Goal: Information Seeking & Learning: Learn about a topic

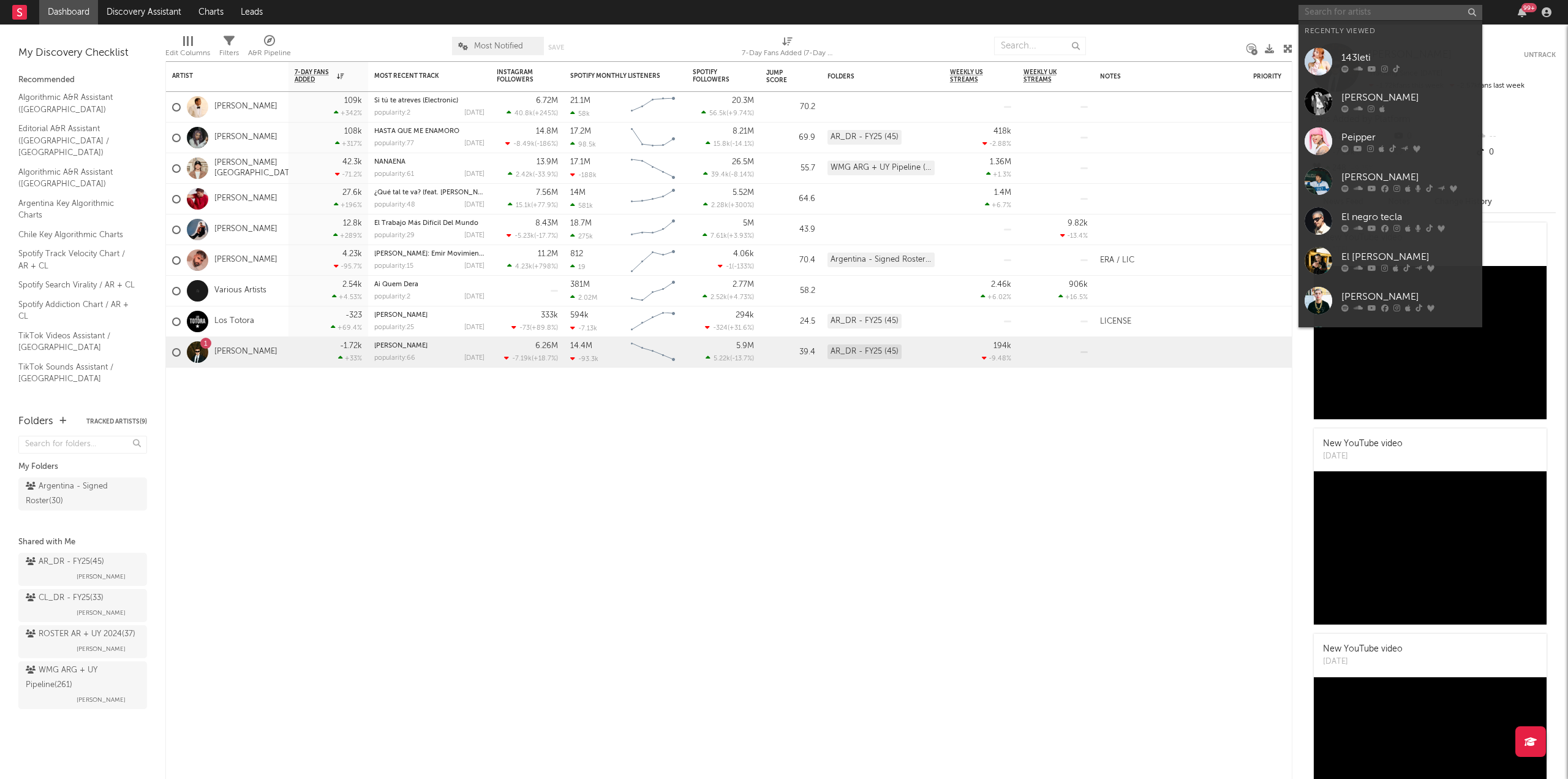
click at [1366, 12] on input "text" at bounding box center [1391, 13] width 184 height 15
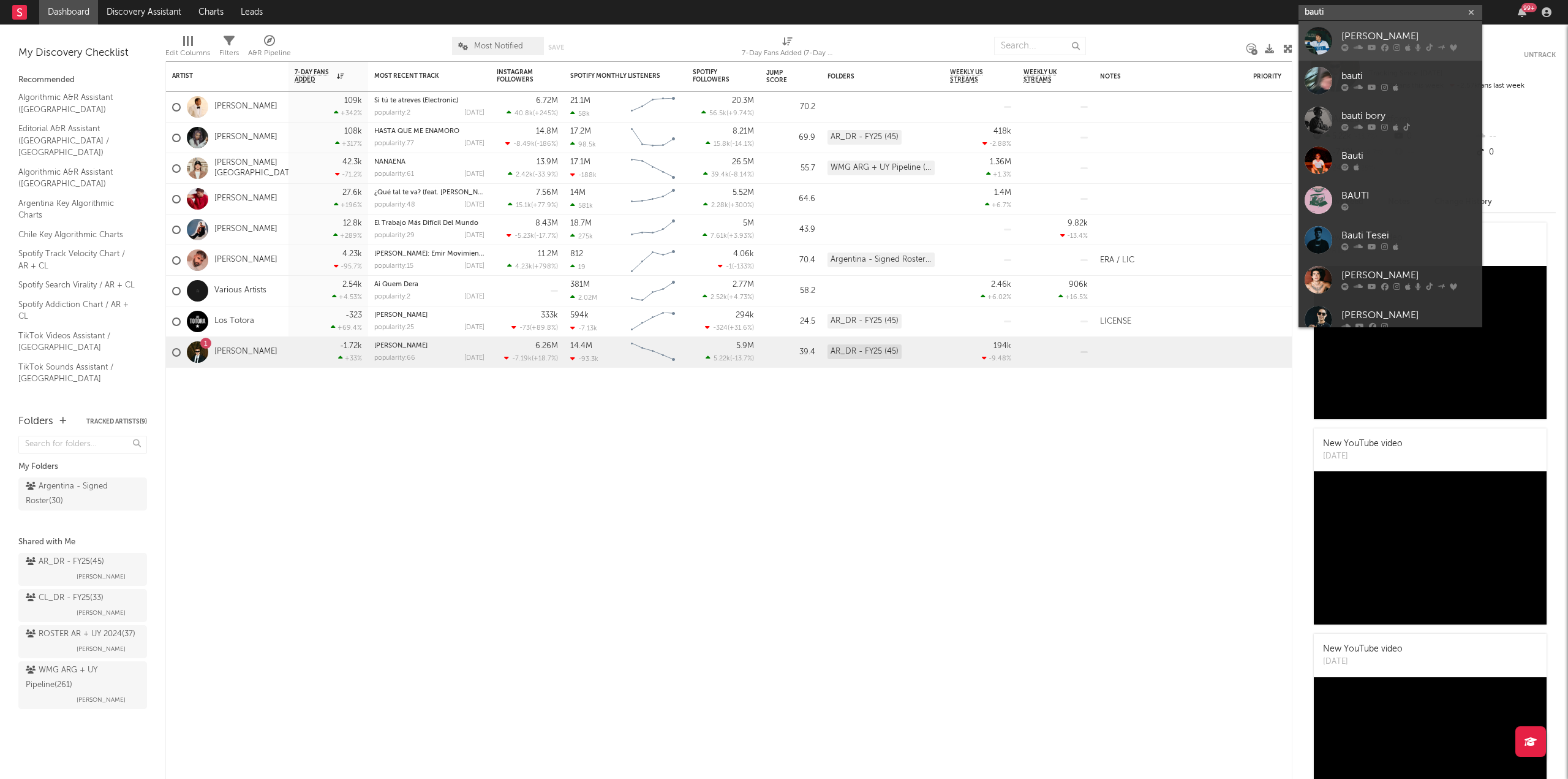
type input "bauti"
click at [1384, 30] on div "Bauti Mascia" at bounding box center [1409, 37] width 135 height 15
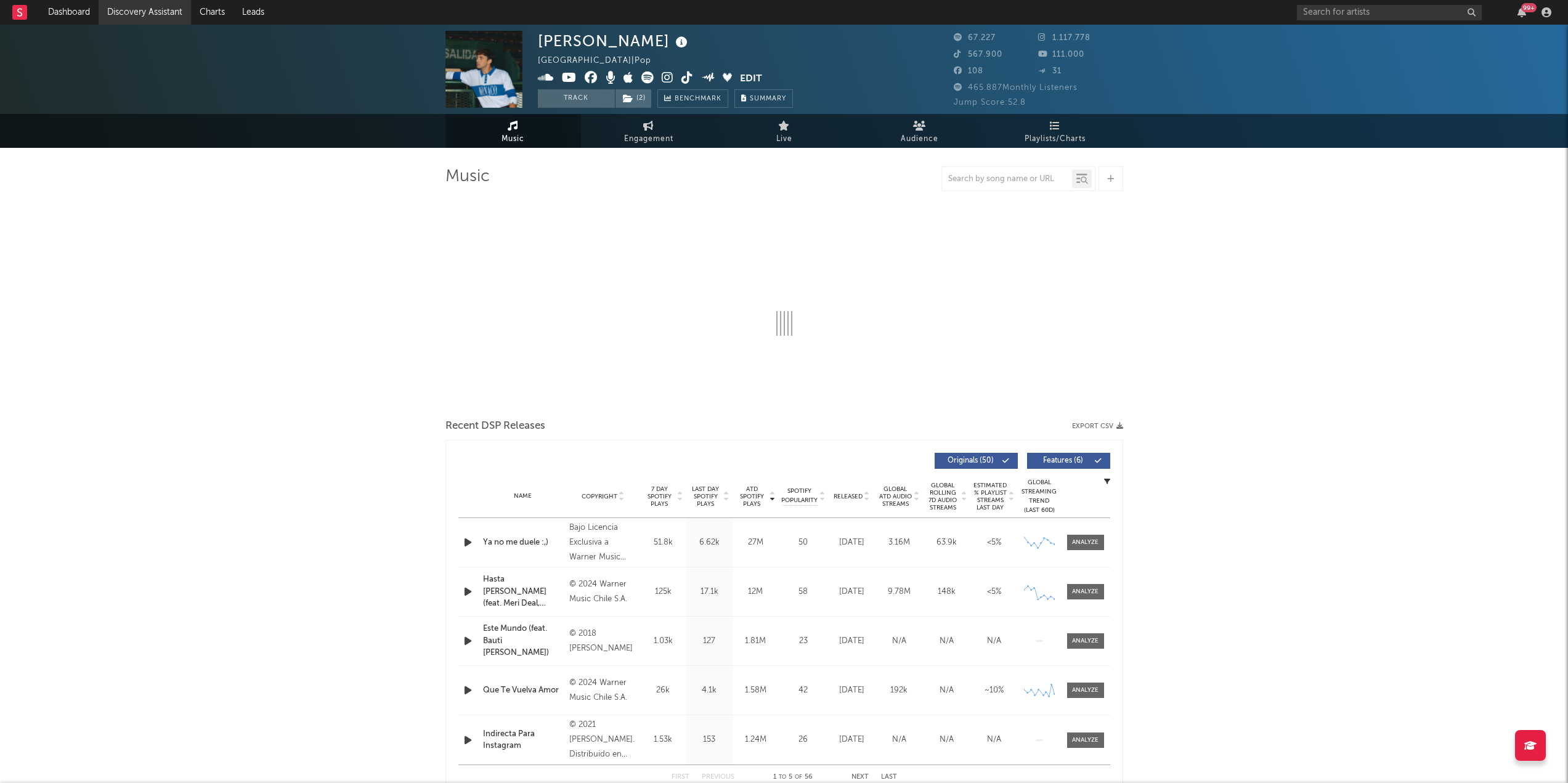
select select "6m"
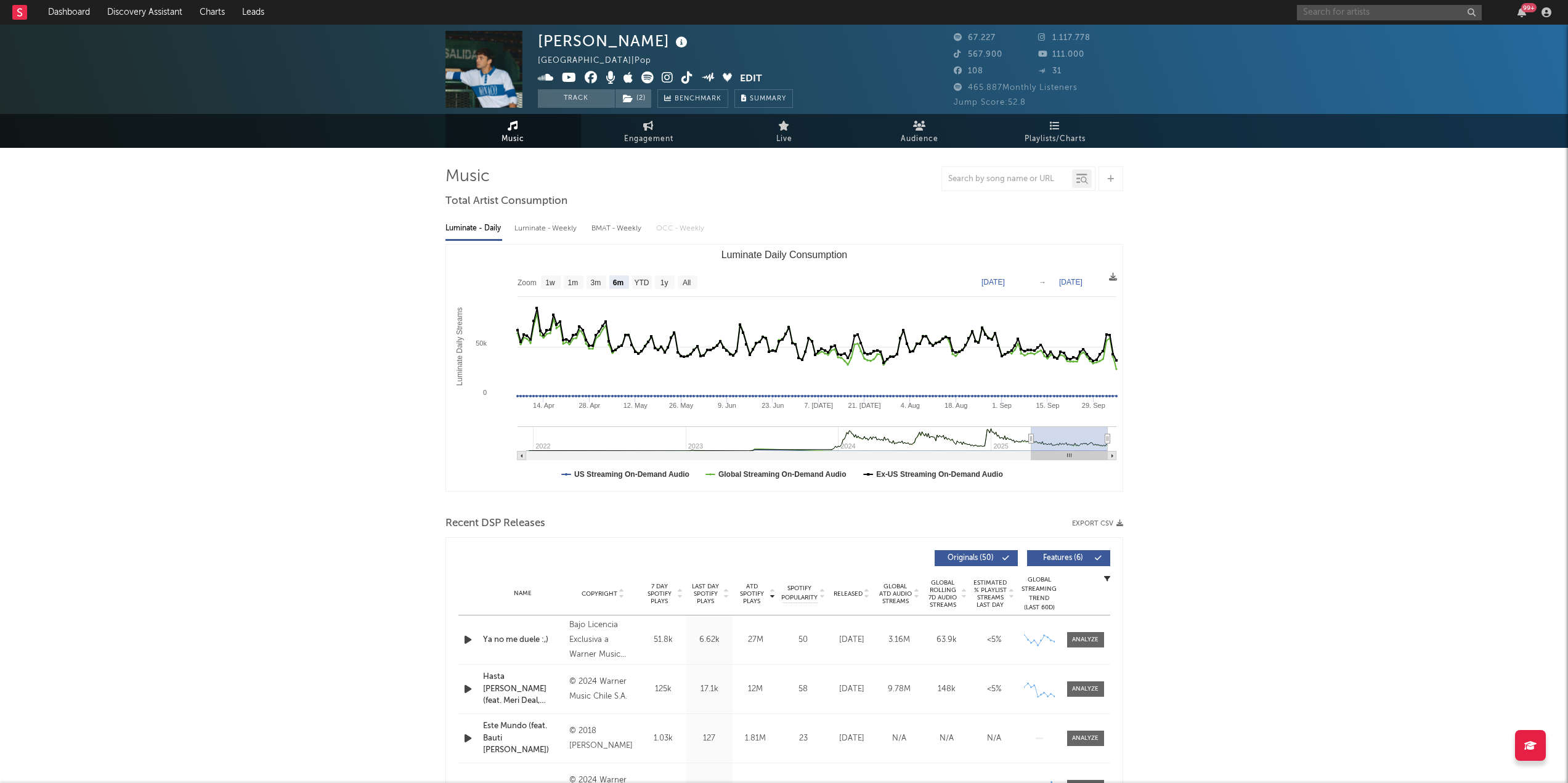
click at [1332, 15] on input "text" at bounding box center [1390, 13] width 185 height 16
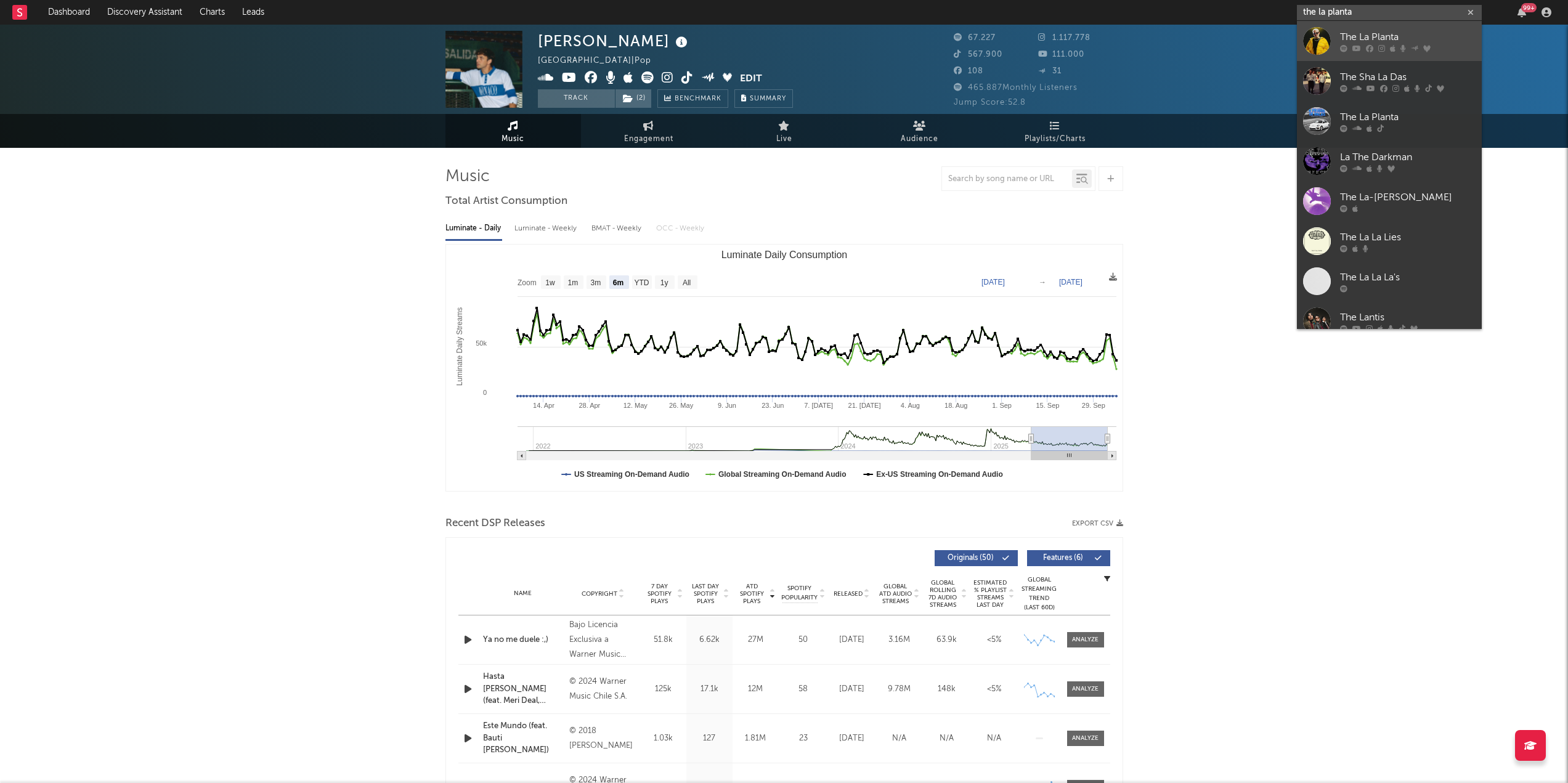
type input "the la planta"
click at [1444, 46] on div at bounding box center [1408, 48] width 136 height 7
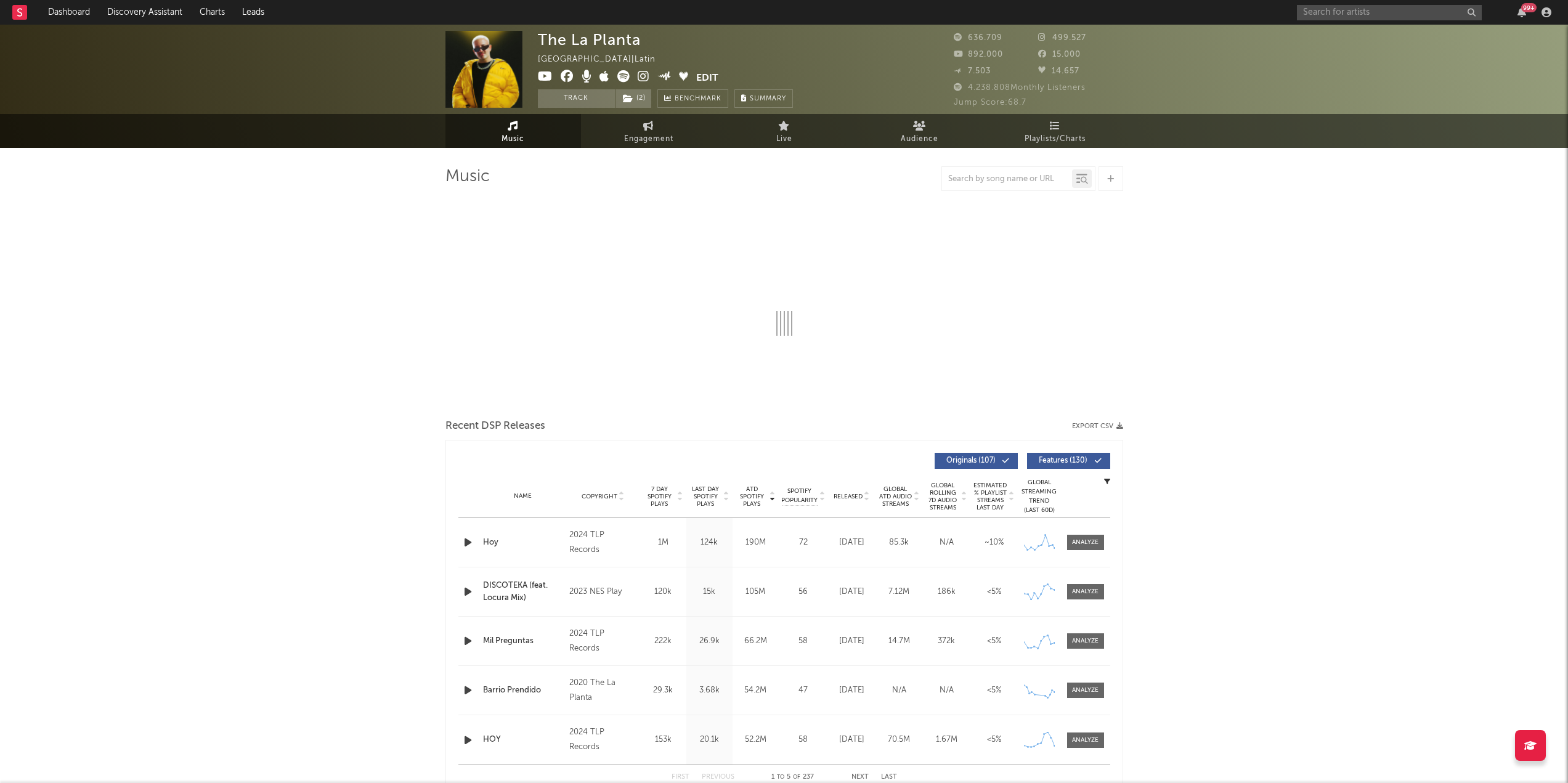
select select "6m"
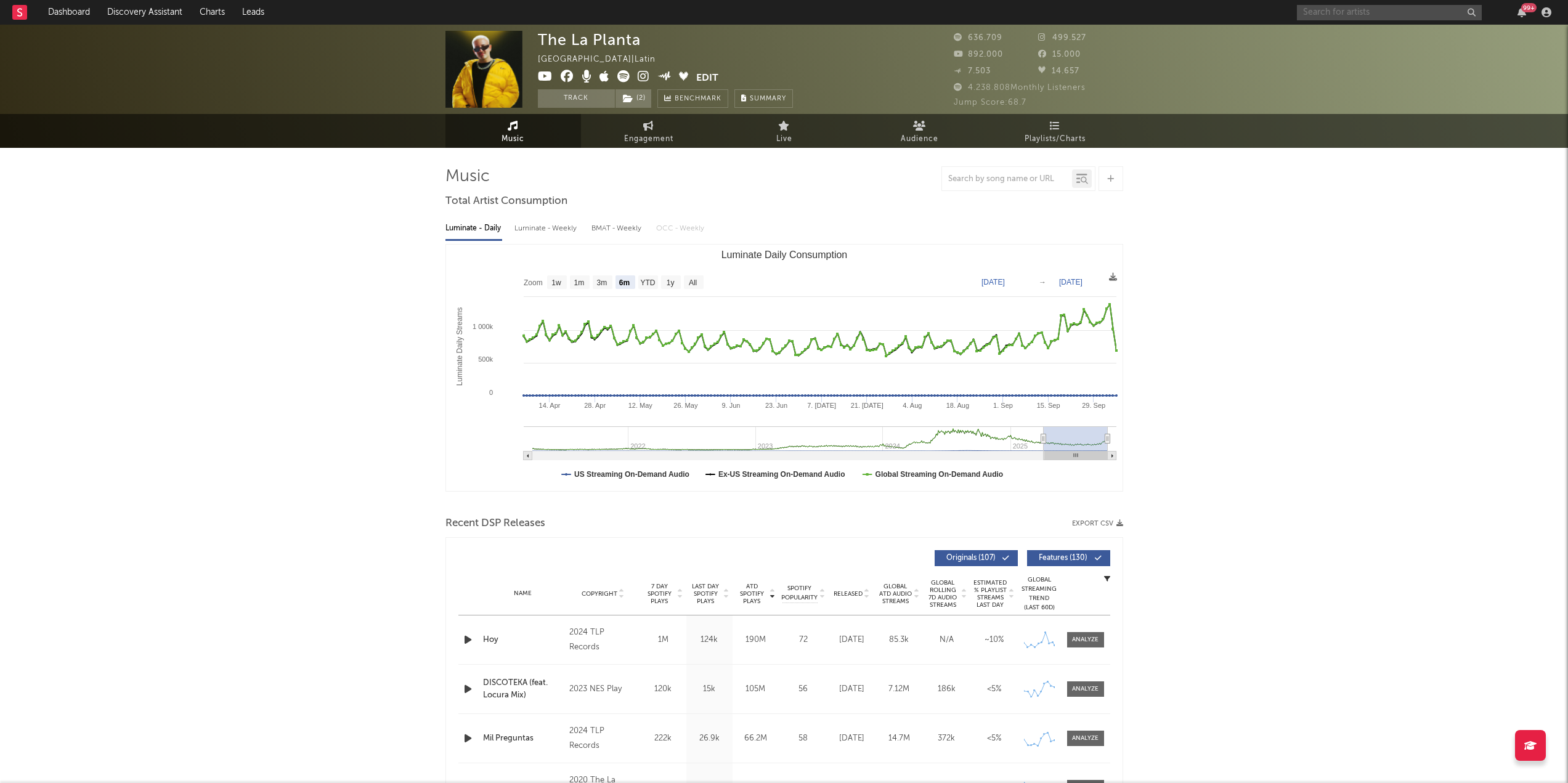
click at [1326, 16] on input "text" at bounding box center [1390, 13] width 185 height 16
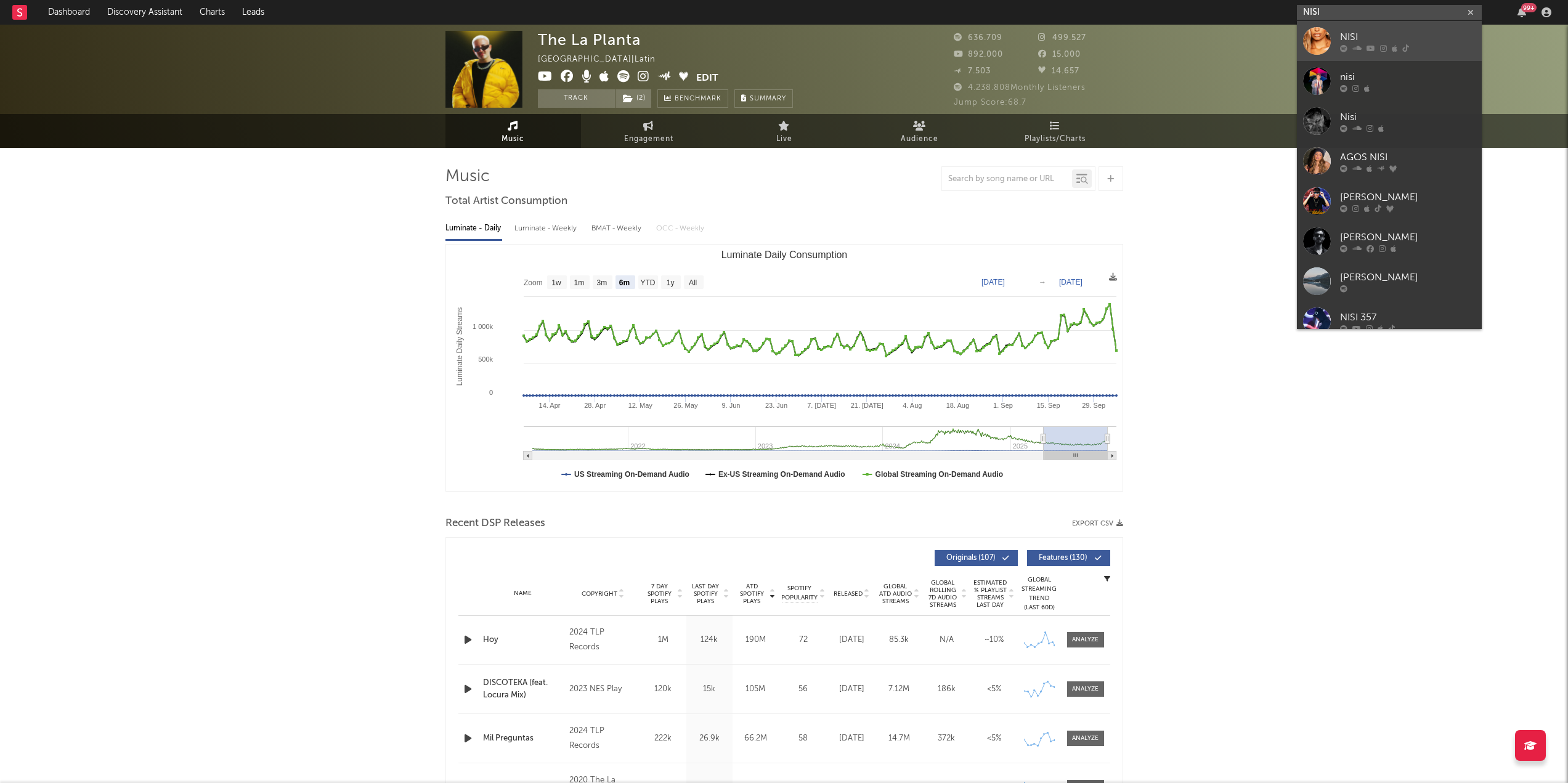
type input "NISI"
click at [1452, 53] on link "NISI" at bounding box center [1390, 41] width 185 height 40
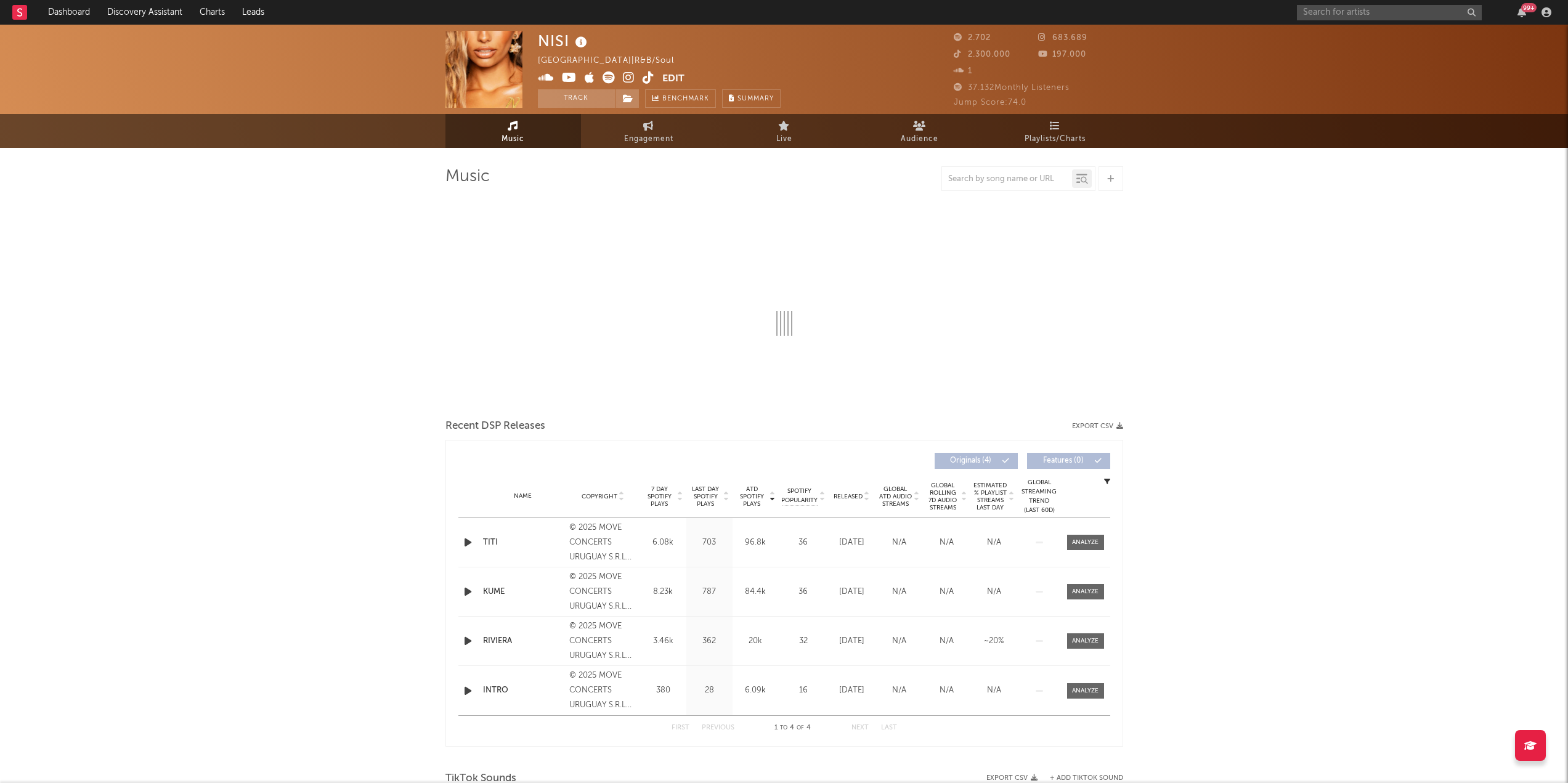
select select "1w"
